Goal: Check status

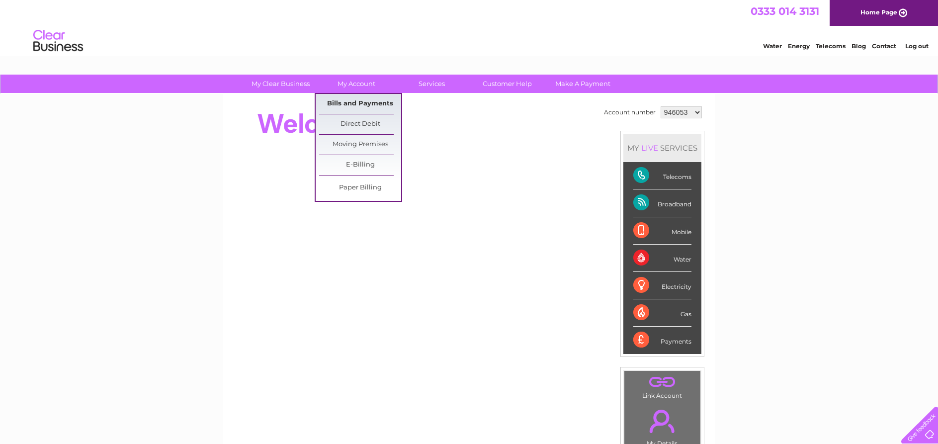
click at [360, 105] on link "Bills and Payments" at bounding box center [360, 104] width 82 height 20
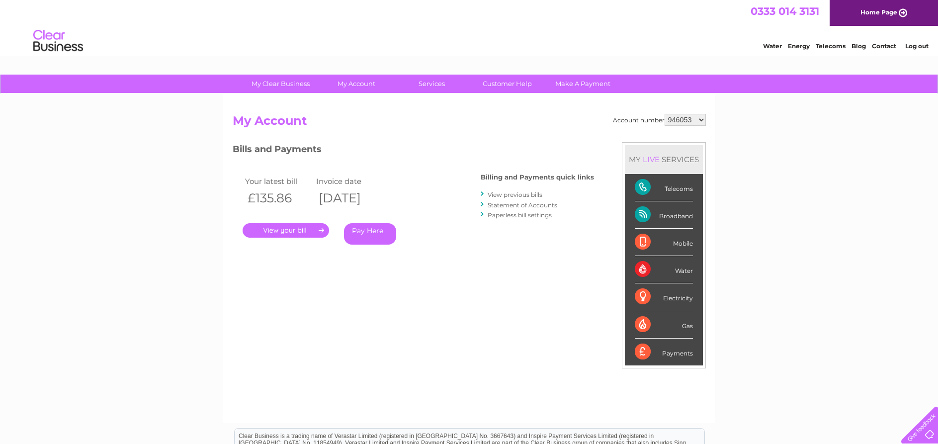
click at [284, 230] on link "." at bounding box center [286, 230] width 86 height 14
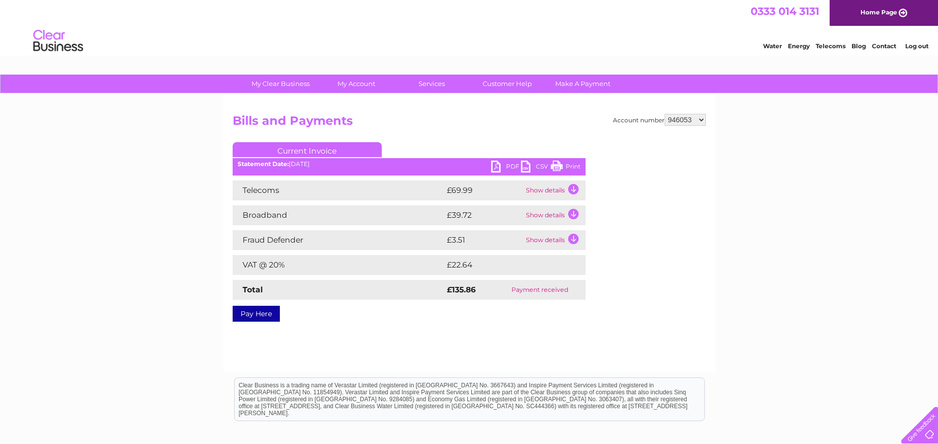
click at [506, 170] on link "PDF" at bounding box center [506, 168] width 30 height 14
click at [508, 26] on div "0333 014 3131 Home Page" at bounding box center [469, 13] width 938 height 26
